Goal: Transaction & Acquisition: Purchase product/service

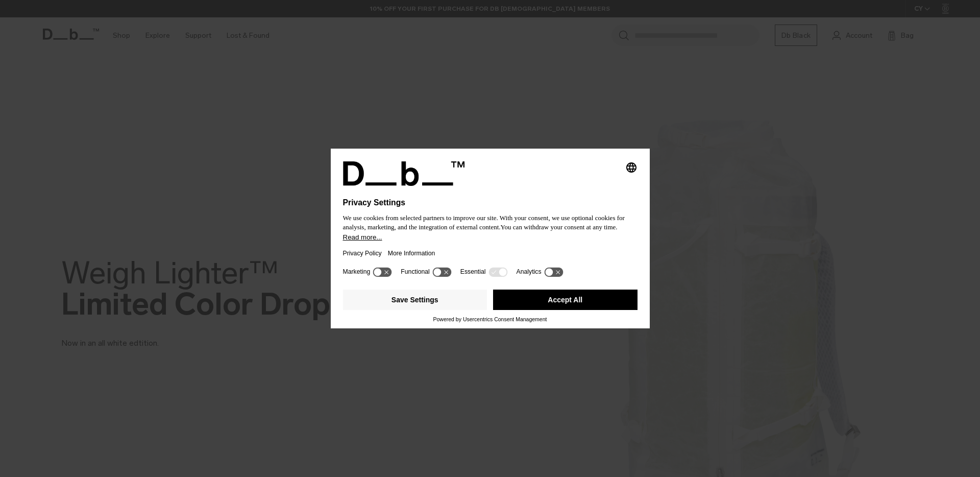
click at [493, 241] on button "Read more..." at bounding box center [490, 237] width 295 height 8
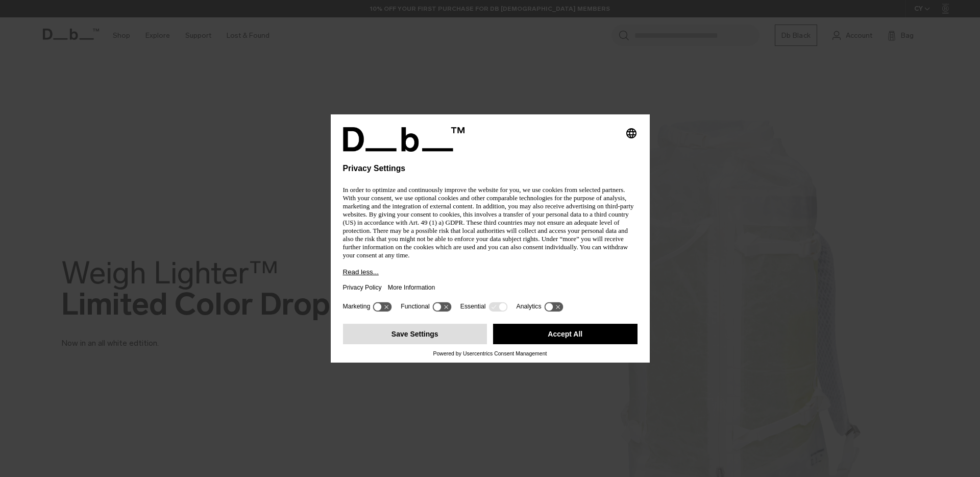
click at [460, 327] on button "Save Settings" at bounding box center [415, 334] width 145 height 20
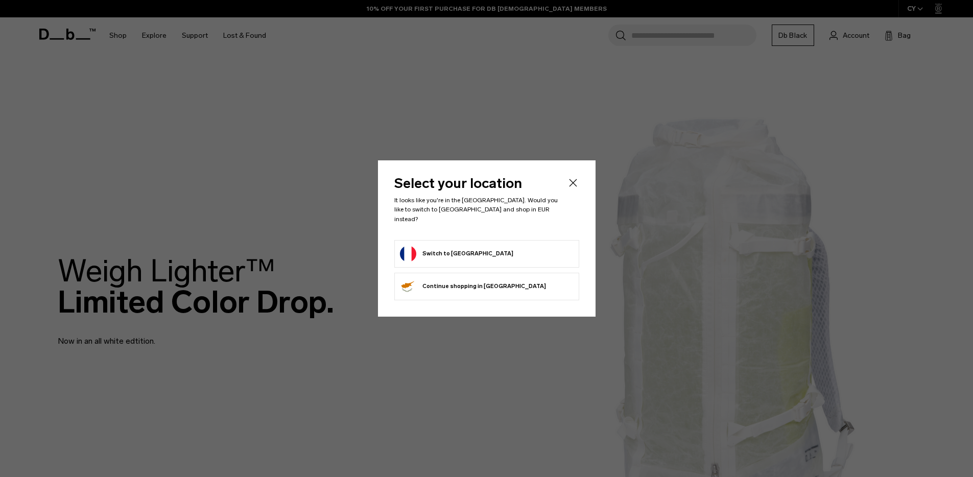
click at [444, 249] on button "Switch to France" at bounding box center [456, 254] width 113 height 16
click at [453, 259] on li "Switch to France" at bounding box center [486, 254] width 185 height 28
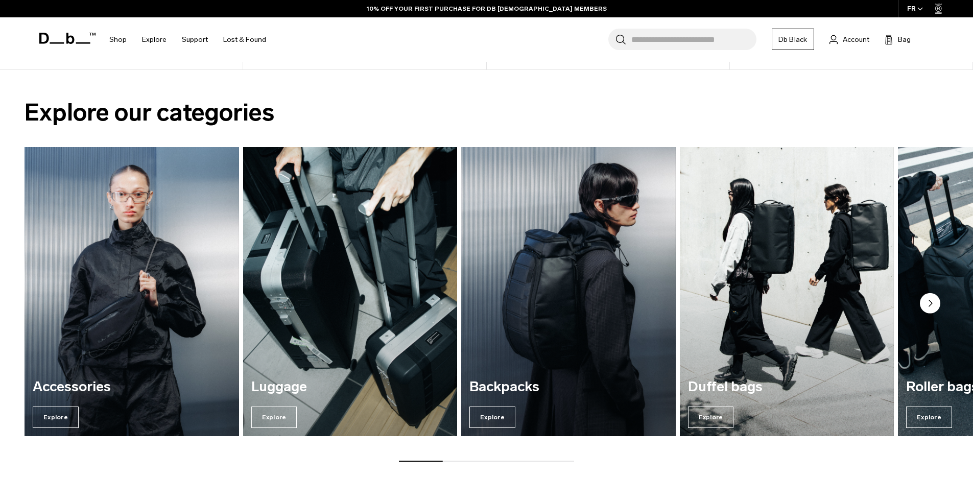
scroll to position [882, 0]
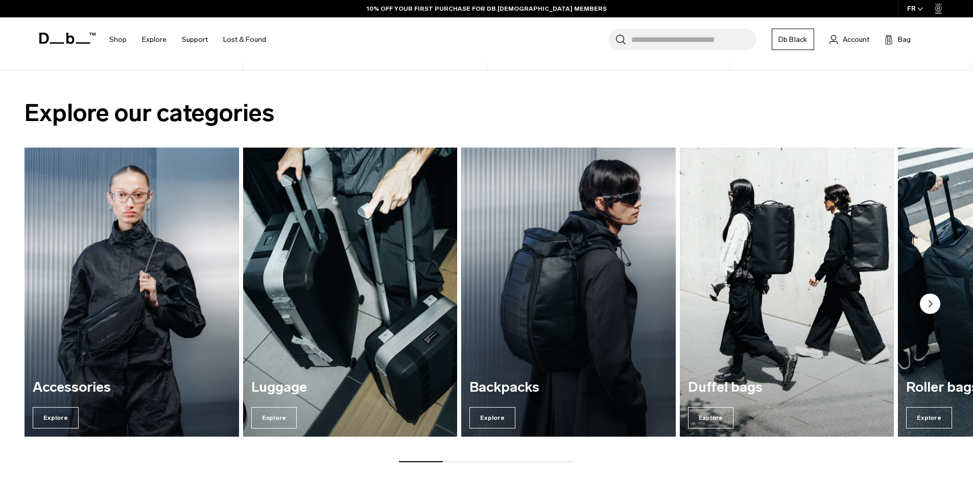
click at [501, 354] on img "3 / 7" at bounding box center [568, 292] width 221 height 298
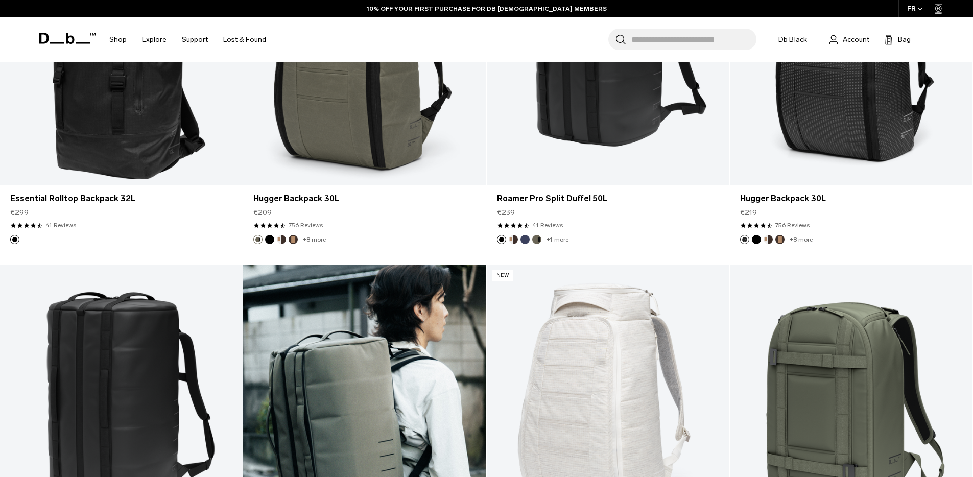
scroll to position [1798, 0]
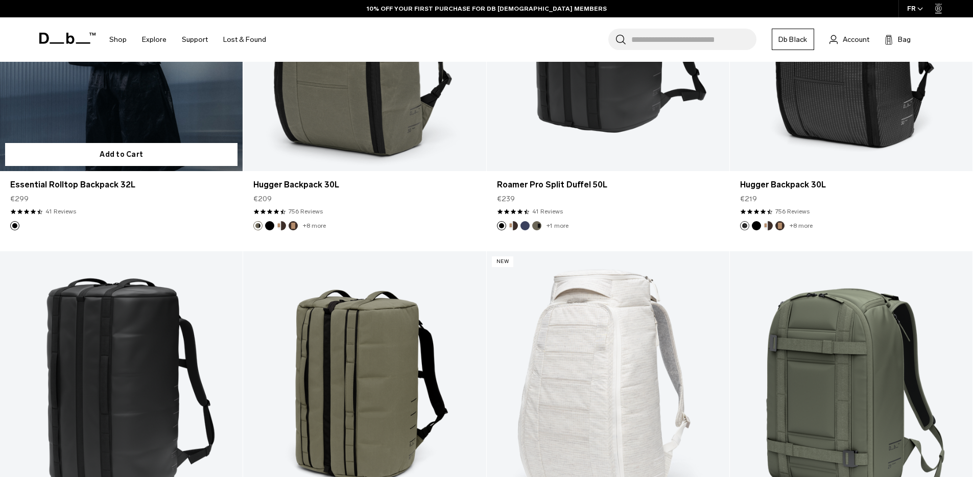
click at [137, 104] on link "Essential Rolltop Backpack 32L" at bounding box center [121, 36] width 243 height 270
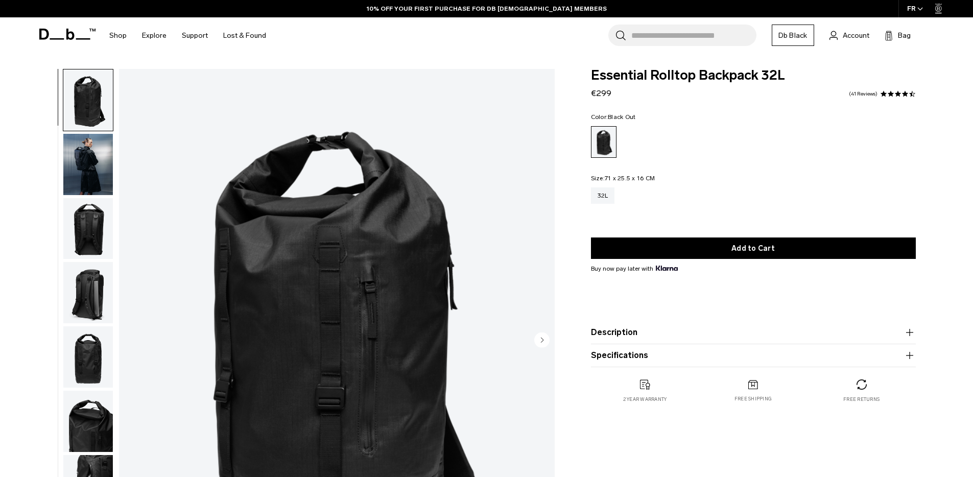
click at [546, 338] on circle "Next slide" at bounding box center [541, 339] width 15 height 15
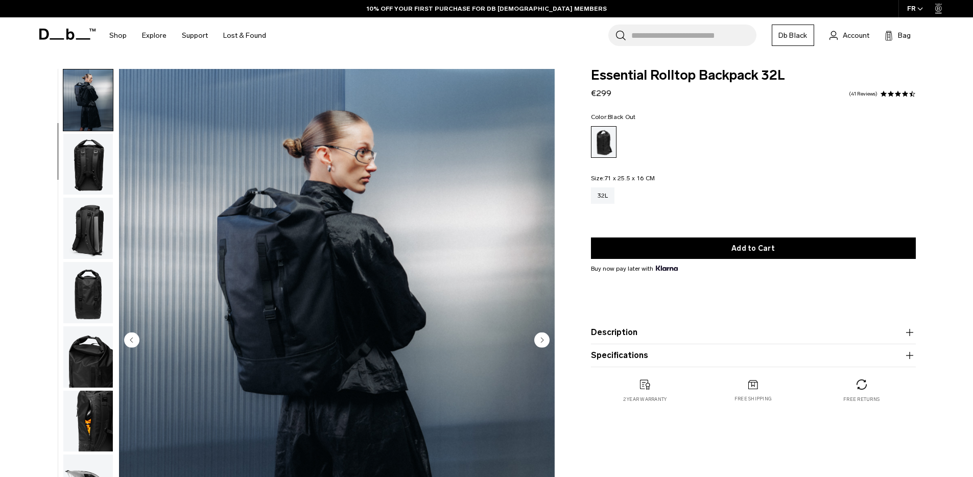
click at [546, 338] on circle "Next slide" at bounding box center [541, 339] width 15 height 15
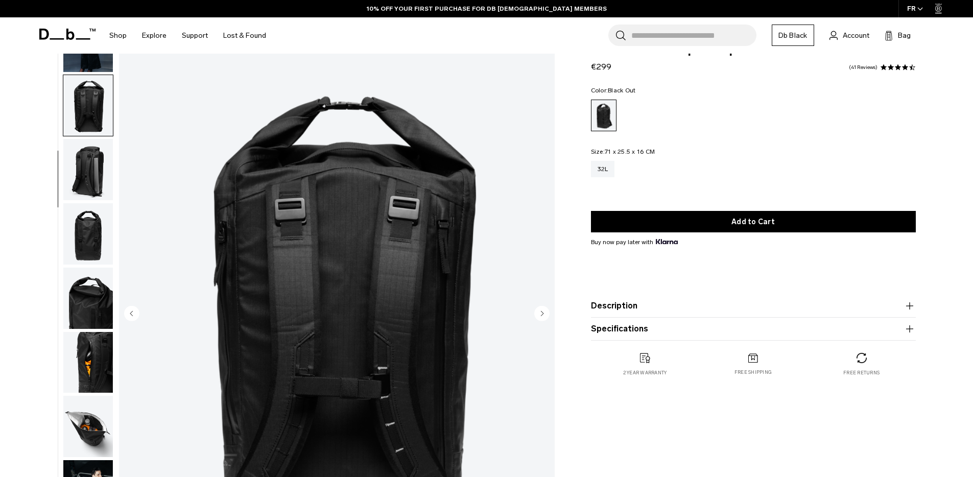
scroll to position [133, 0]
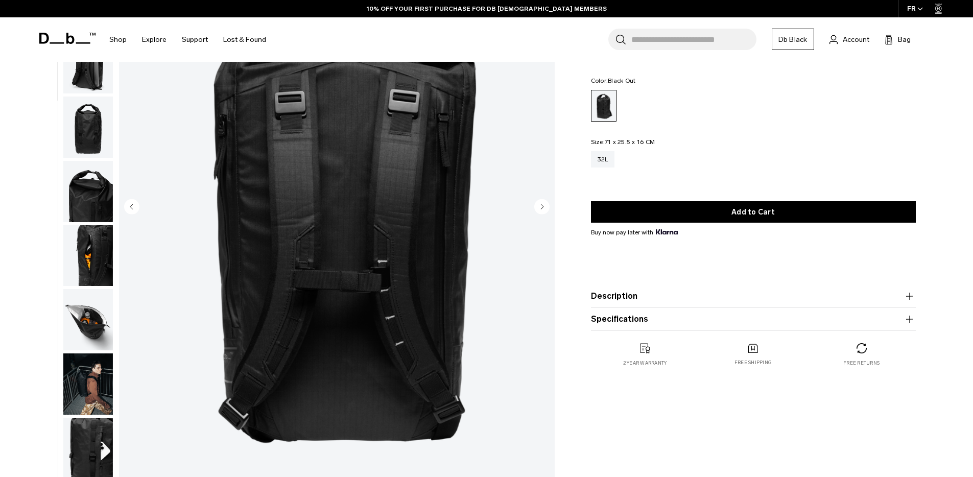
click at [540, 208] on circle "Next slide" at bounding box center [541, 206] width 15 height 15
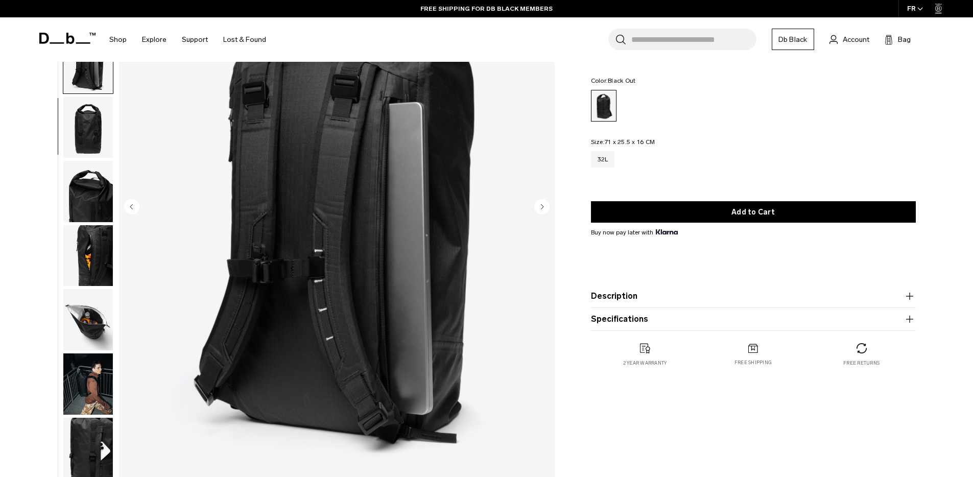
click at [541, 208] on icon "Next slide" at bounding box center [542, 206] width 3 height 5
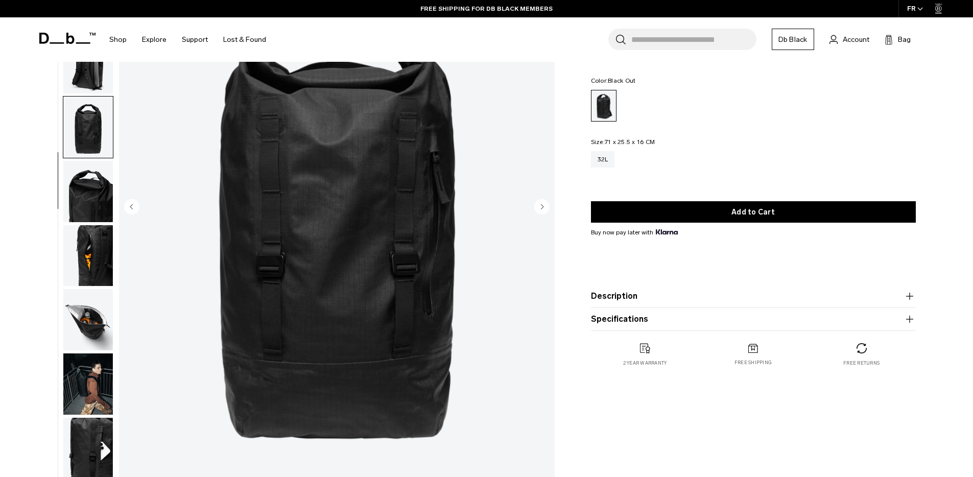
click at [541, 208] on icon "Next slide" at bounding box center [542, 206] width 3 height 5
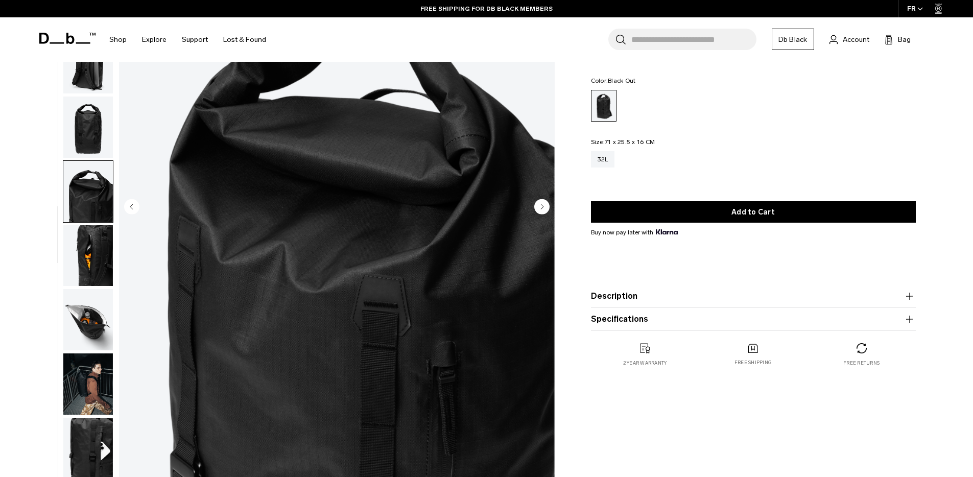
click at [541, 208] on icon "Next slide" at bounding box center [542, 206] width 3 height 5
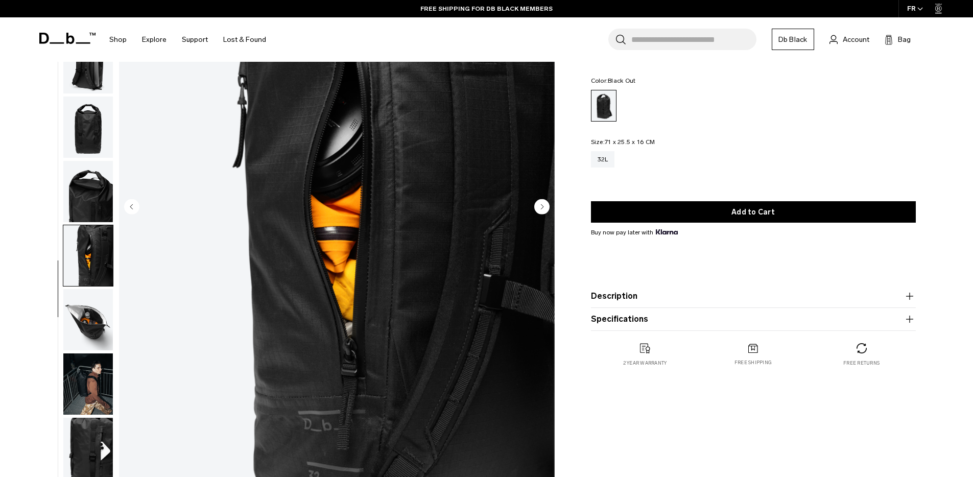
click at [541, 208] on icon "Next slide" at bounding box center [542, 206] width 3 height 5
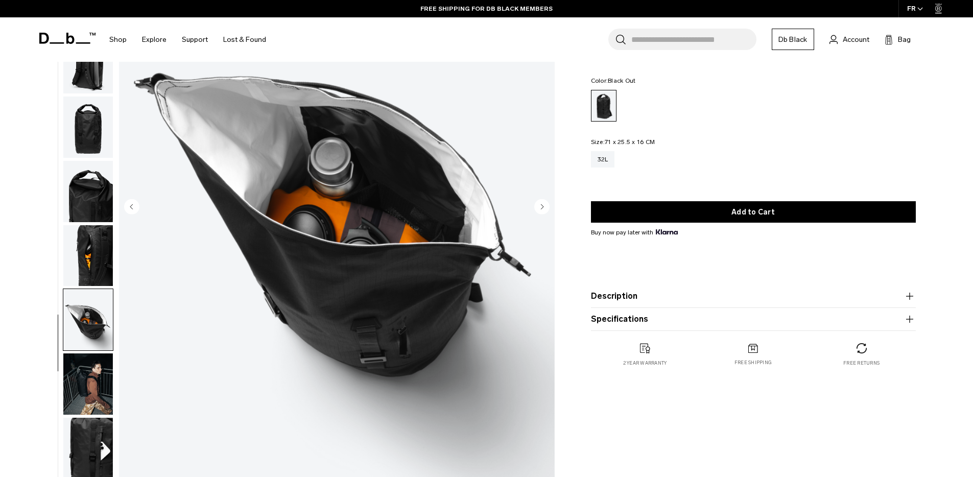
click at [541, 208] on icon "Next slide" at bounding box center [542, 206] width 3 height 5
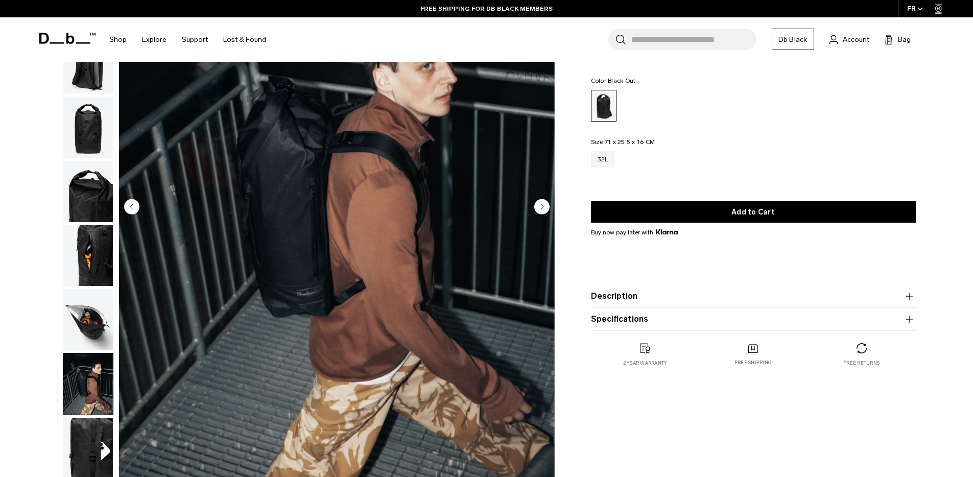
click at [541, 208] on icon "Next slide" at bounding box center [542, 206] width 3 height 5
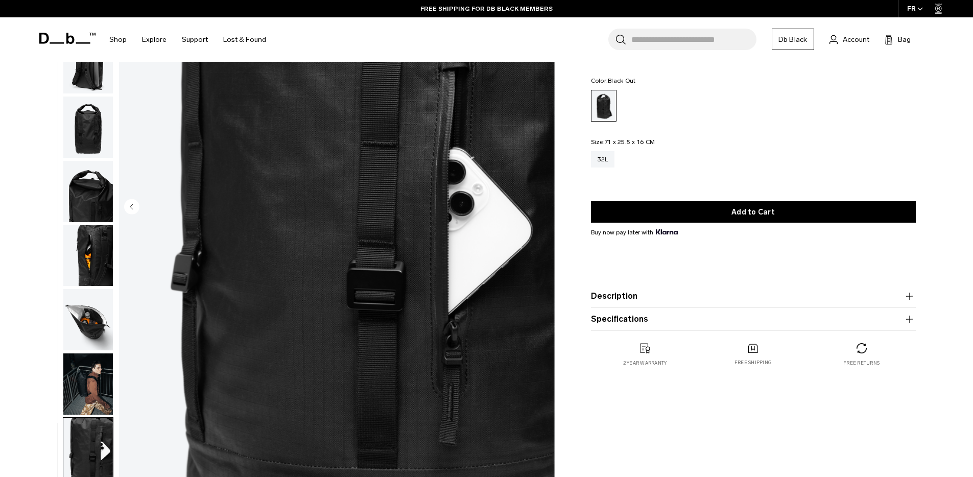
click at [541, 208] on img "10 / 10" at bounding box center [337, 208] width 436 height 544
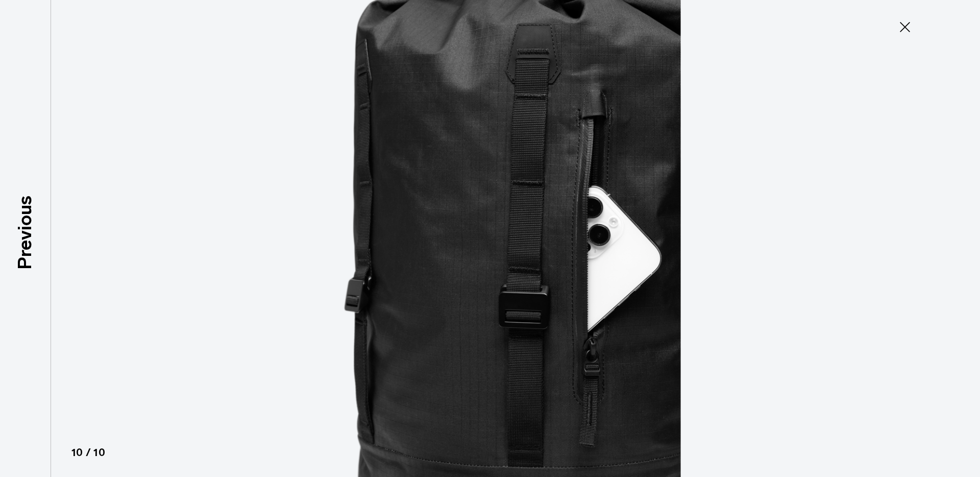
click at [560, 233] on div at bounding box center [490, 238] width 980 height 477
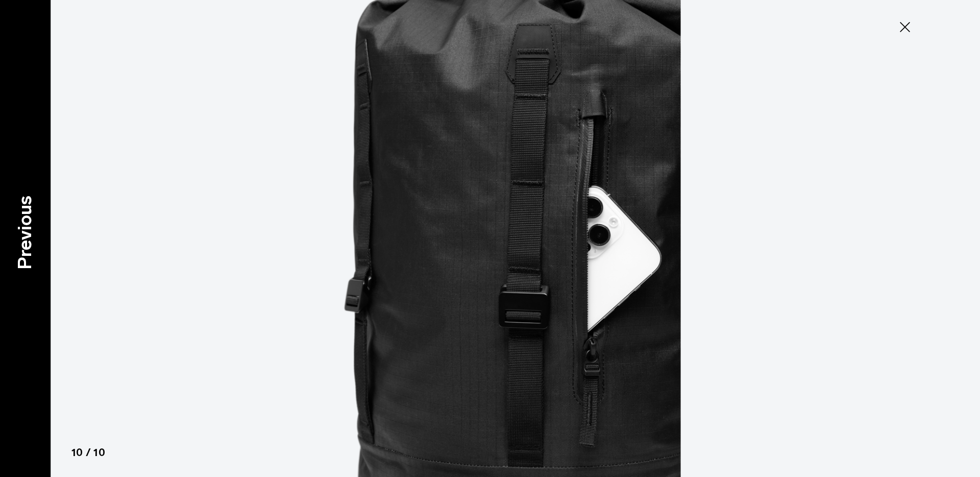
click at [39, 224] on div "Previous" at bounding box center [25, 238] width 51 height 477
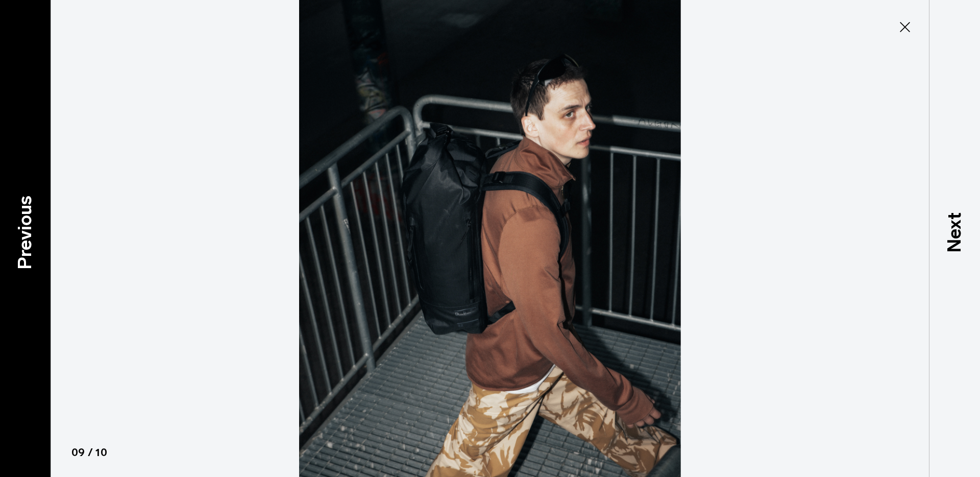
click at [39, 224] on div "Previous" at bounding box center [25, 238] width 51 height 477
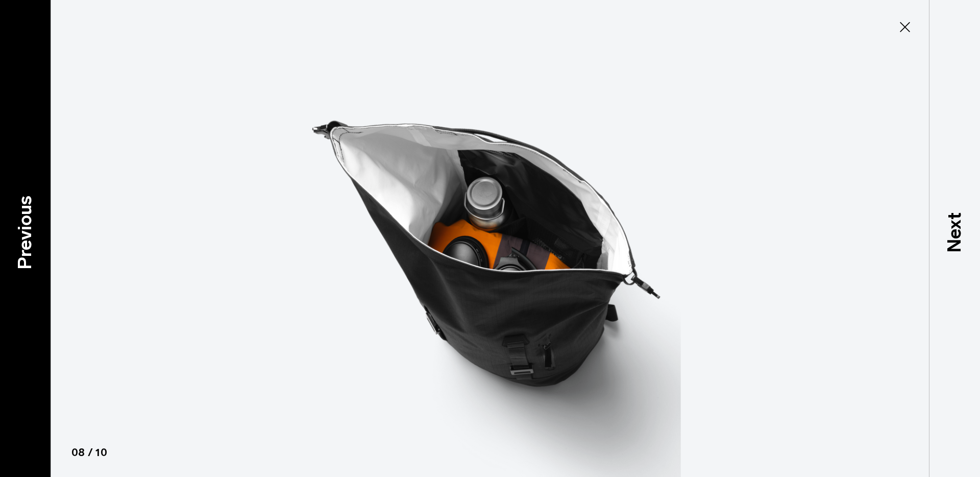
click at [39, 224] on div "Previous" at bounding box center [25, 238] width 51 height 477
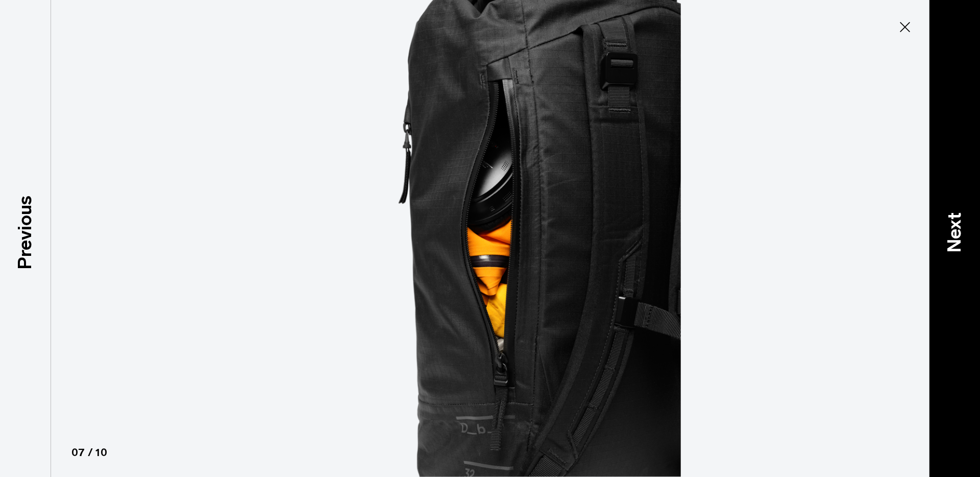
click at [965, 232] on p "Next" at bounding box center [955, 232] width 28 height 40
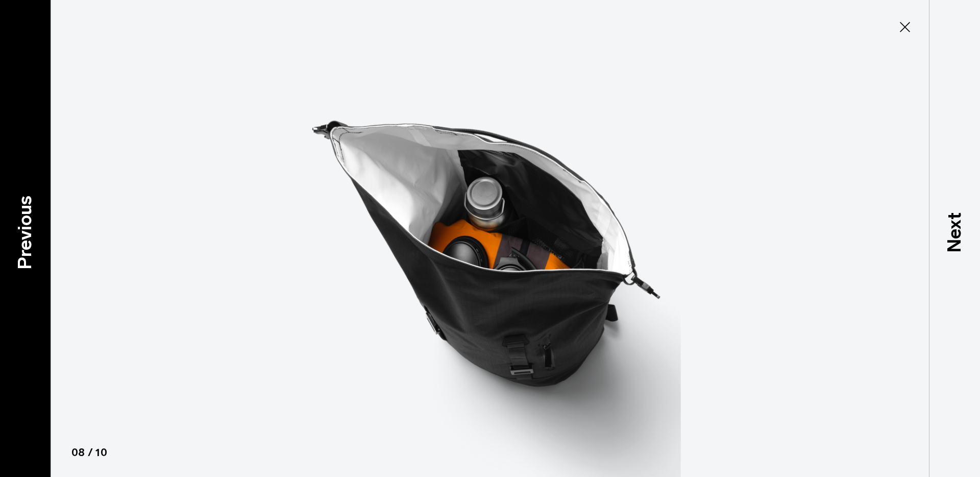
click at [29, 233] on p "Previous" at bounding box center [25, 232] width 28 height 74
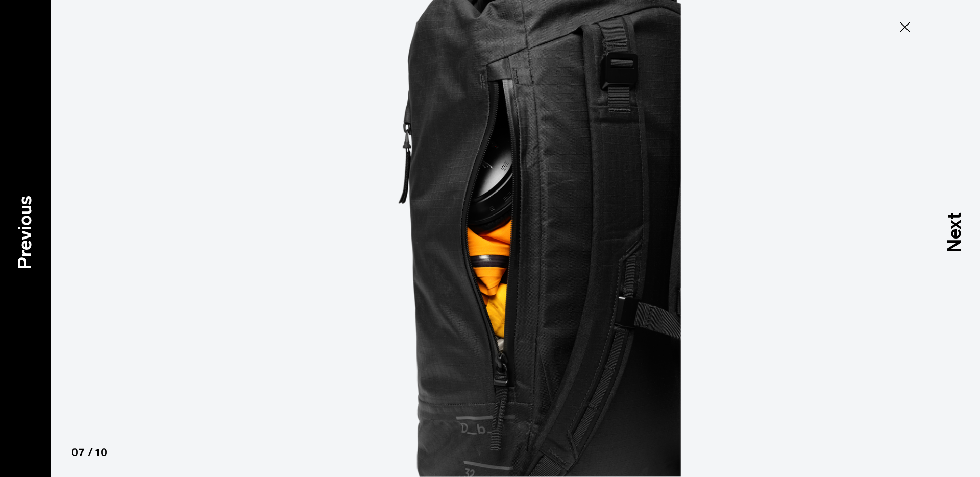
click at [29, 233] on p "Previous" at bounding box center [25, 232] width 28 height 74
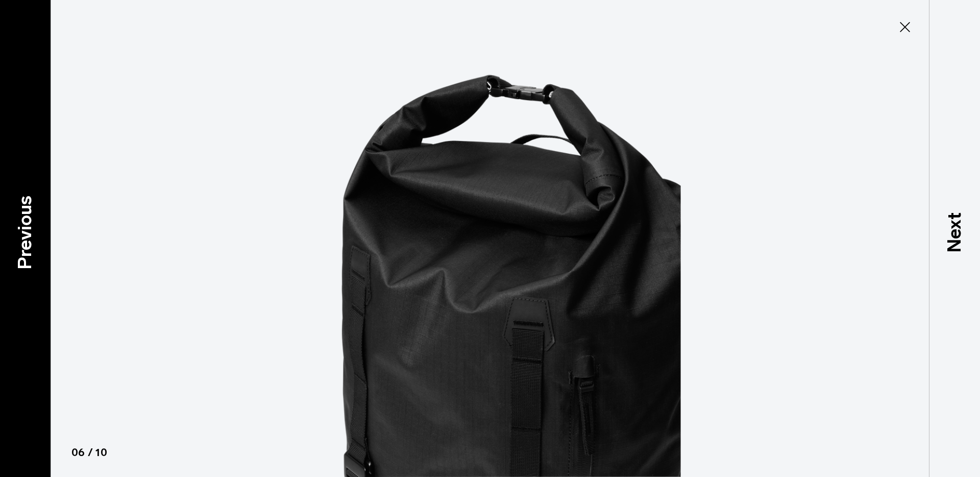
click at [29, 233] on p "Previous" at bounding box center [25, 232] width 28 height 74
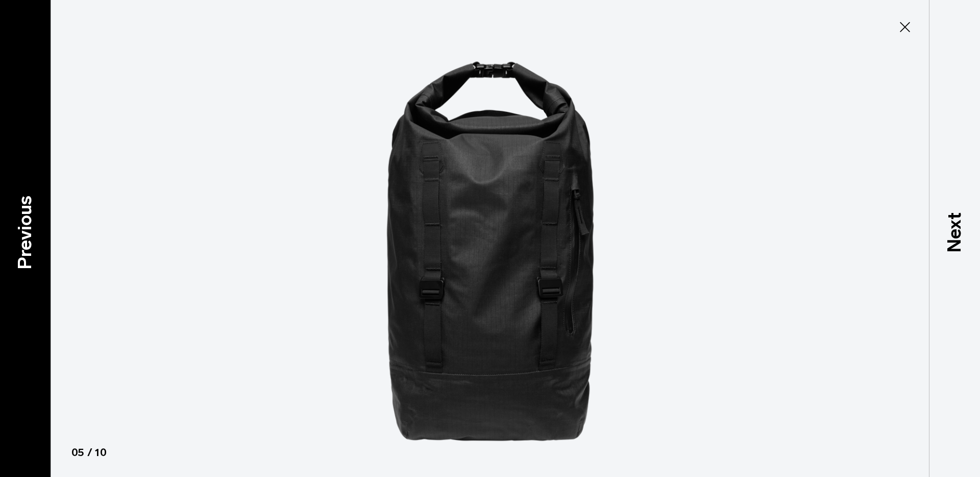
click at [29, 233] on p "Previous" at bounding box center [25, 232] width 28 height 74
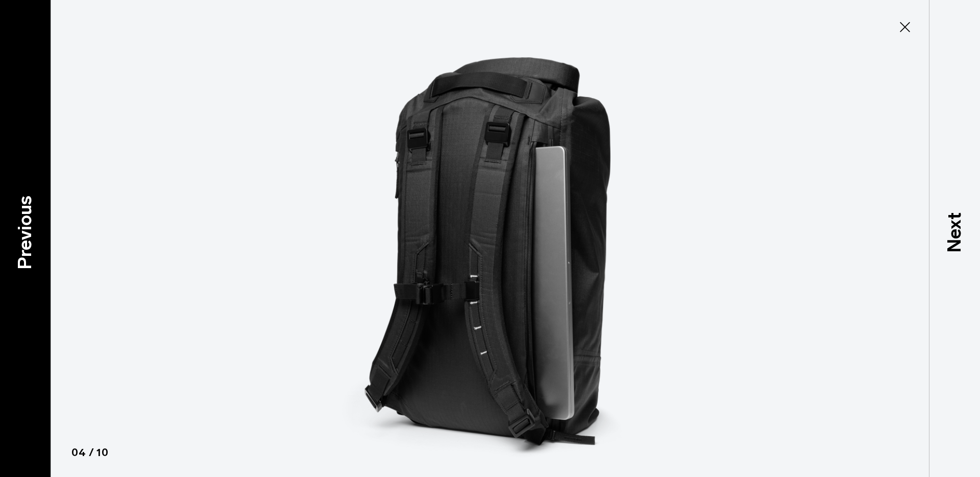
click at [29, 233] on p "Previous" at bounding box center [25, 232] width 28 height 74
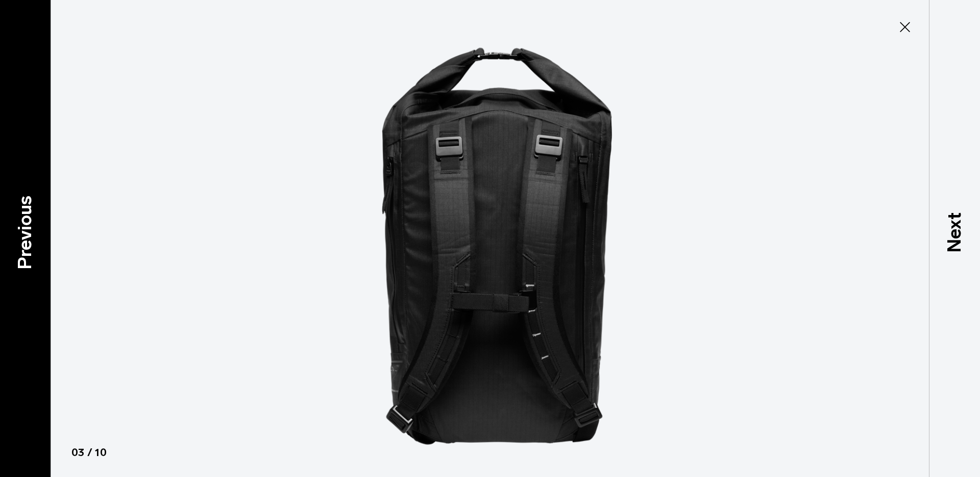
click at [29, 233] on p "Previous" at bounding box center [25, 232] width 28 height 74
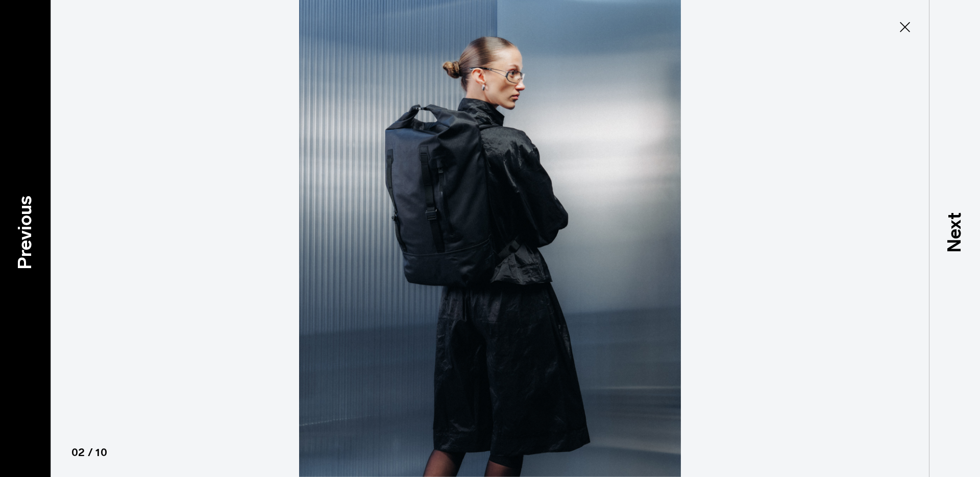
click at [29, 233] on p "Previous" at bounding box center [25, 232] width 28 height 74
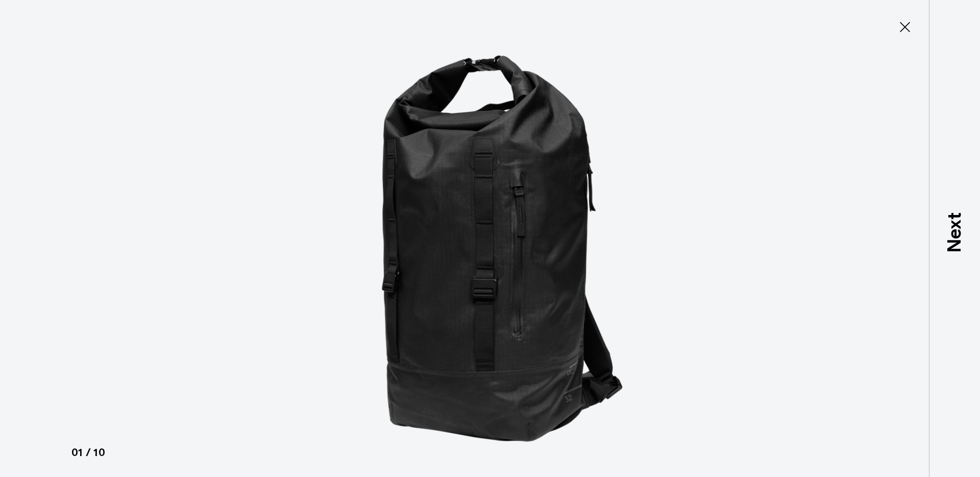
click at [29, 233] on div at bounding box center [490, 238] width 980 height 477
click at [907, 26] on icon at bounding box center [905, 27] width 16 height 16
